Goal: Transaction & Acquisition: Purchase product/service

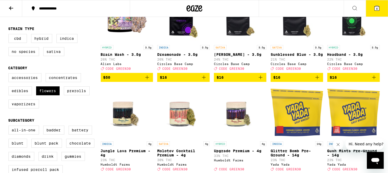
click at [375, 5] on button "6" at bounding box center [377, 8] width 22 height 16
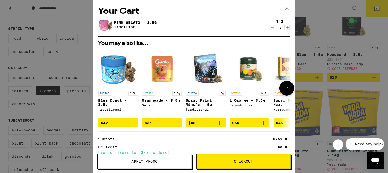
scroll to position [60, 0]
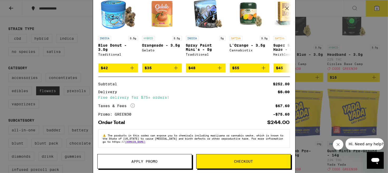
click at [237, 159] on button "Checkout" at bounding box center [243, 161] width 95 height 15
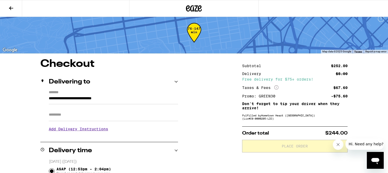
scroll to position [8, 0]
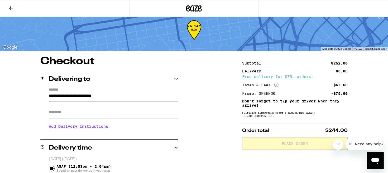
click at [58, 113] on input "Apt/Suite" at bounding box center [113, 112] width 129 height 13
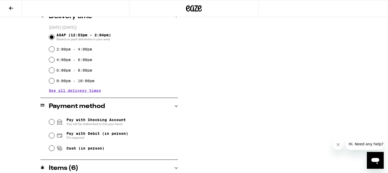
scroll to position [151, 0]
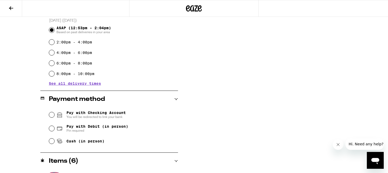
type input "*****"
click at [51, 143] on input "Cash (in person)" at bounding box center [51, 141] width 5 height 5
radio input "true"
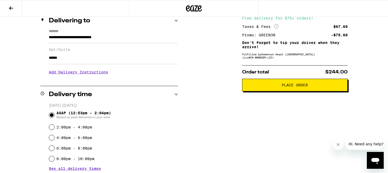
scroll to position [54, 0]
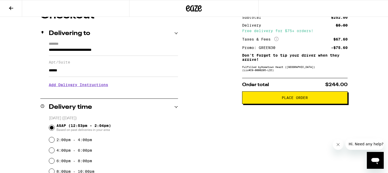
click at [308, 100] on span "Place Order" at bounding box center [295, 98] width 97 height 4
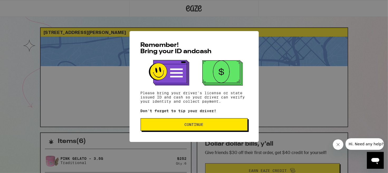
click at [217, 125] on span "Continue" at bounding box center [194, 125] width 98 height 4
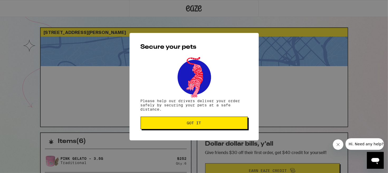
click at [217, 125] on span "Got it" at bounding box center [194, 123] width 98 height 4
